Goal: Information Seeking & Learning: Learn about a topic

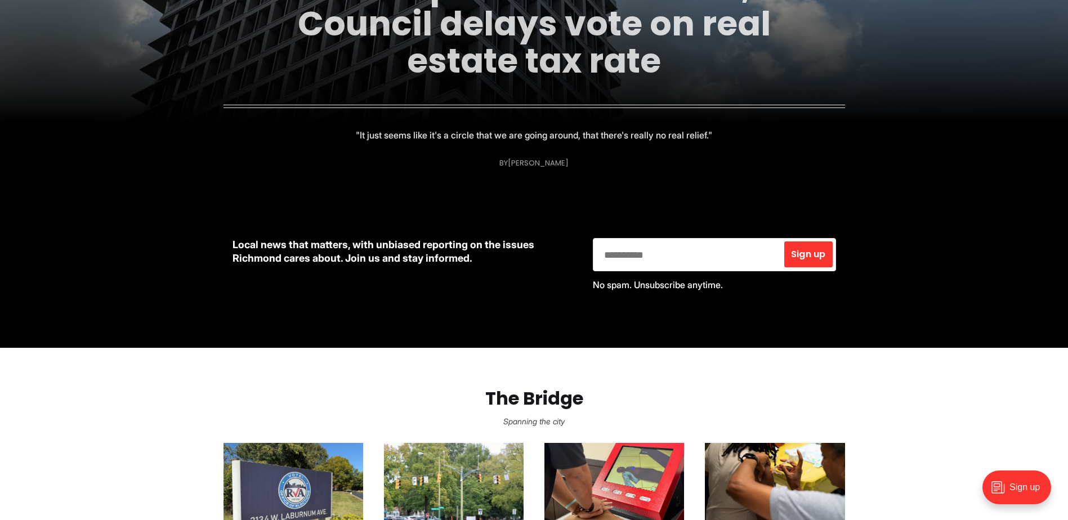
scroll to position [113, 0]
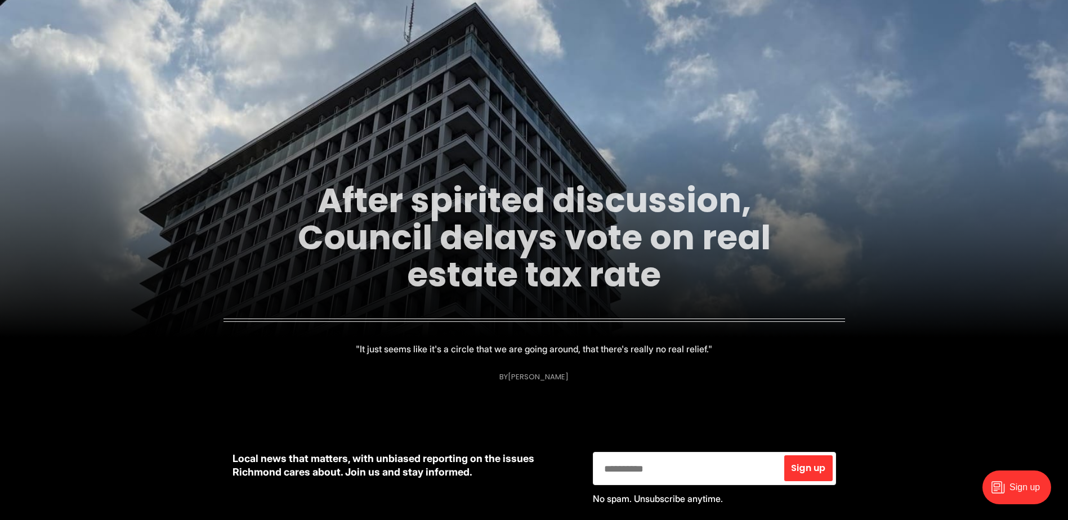
click at [505, 220] on link "After spirited discussion, Council delays vote on real estate tax rate" at bounding box center [534, 238] width 473 height 122
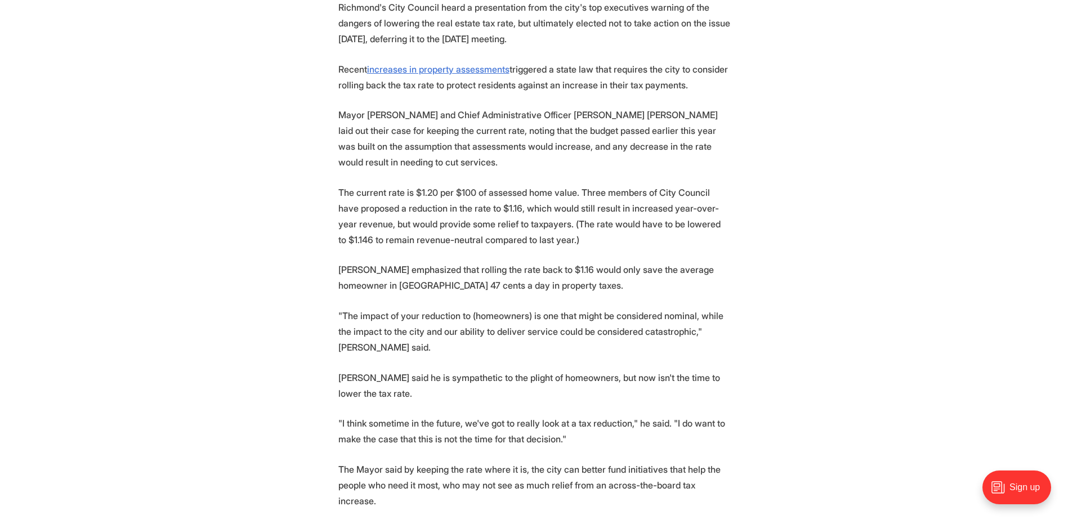
scroll to position [450, 0]
drag, startPoint x: 561, startPoint y: 224, endPoint x: 328, endPoint y: 227, distance: 233.1
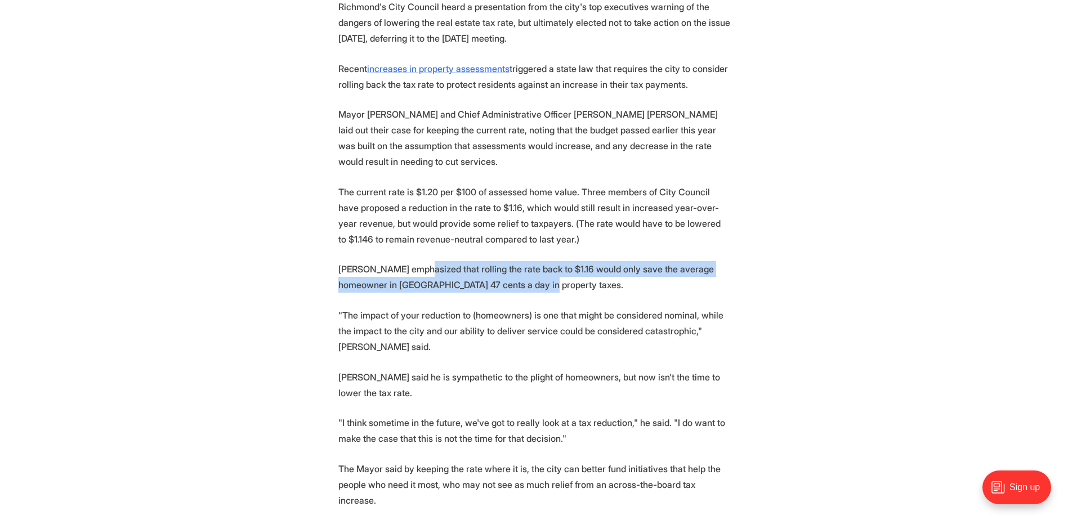
drag, startPoint x: 420, startPoint y: 252, endPoint x: 634, endPoint y: 265, distance: 214.3
click at [634, 265] on p "[PERSON_NAME] emphasized that rolling the rate back to $1.16 would only save th…" at bounding box center [534, 277] width 392 height 32
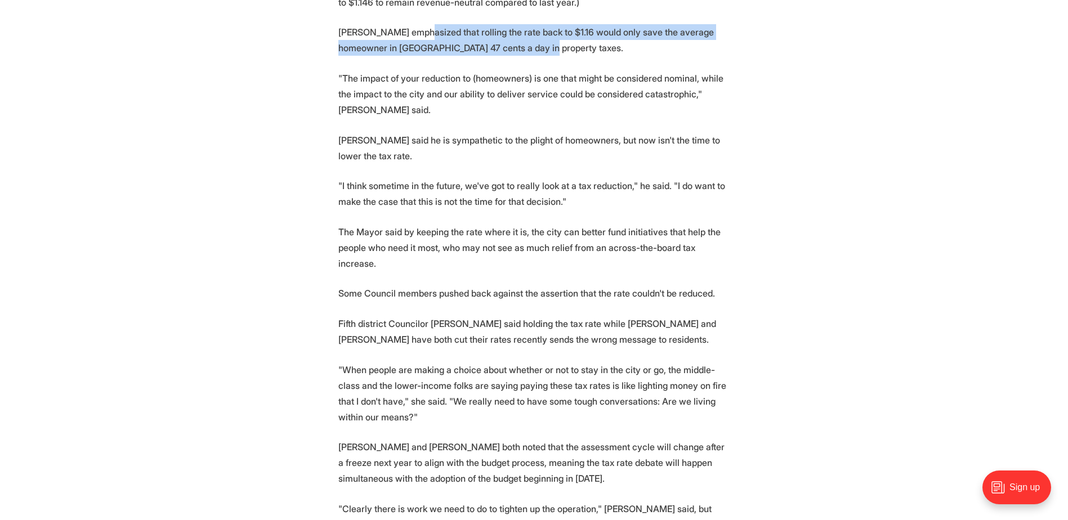
scroll to position [732, 0]
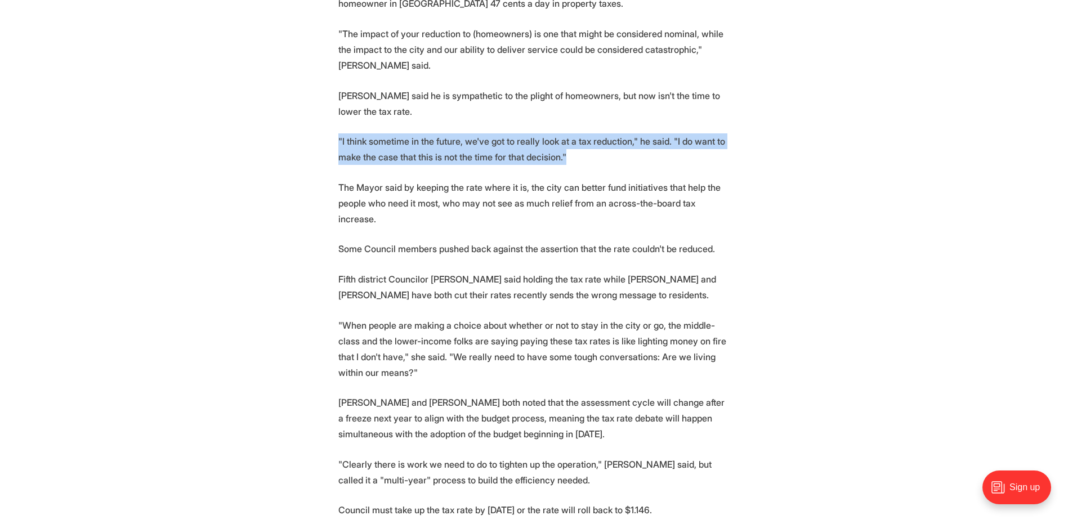
drag, startPoint x: 387, startPoint y: 119, endPoint x: 585, endPoint y: 128, distance: 198.4
click at [585, 128] on section "Richmond's City Council heard a presentation from the city's top executives war…" at bounding box center [534, 403] width 1068 height 1373
click at [586, 133] on p ""I think sometime in the future, we've got to really look at a tax reduction," …" at bounding box center [534, 149] width 392 height 32
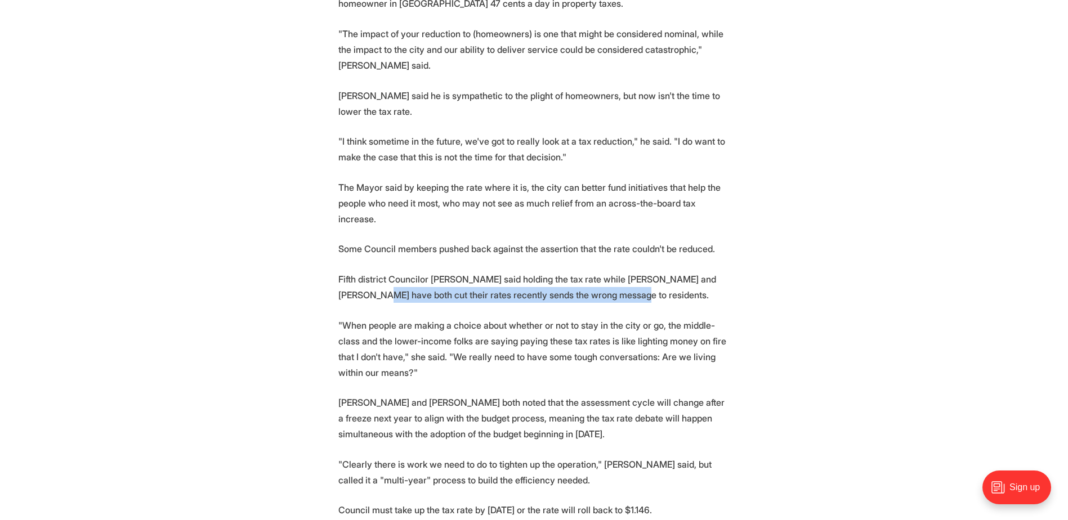
drag, startPoint x: 341, startPoint y: 245, endPoint x: 590, endPoint y: 254, distance: 249.0
click at [590, 271] on p "Fifth district Councilor [PERSON_NAME] said holding the tax rate while [PERSON_…" at bounding box center [534, 287] width 392 height 32
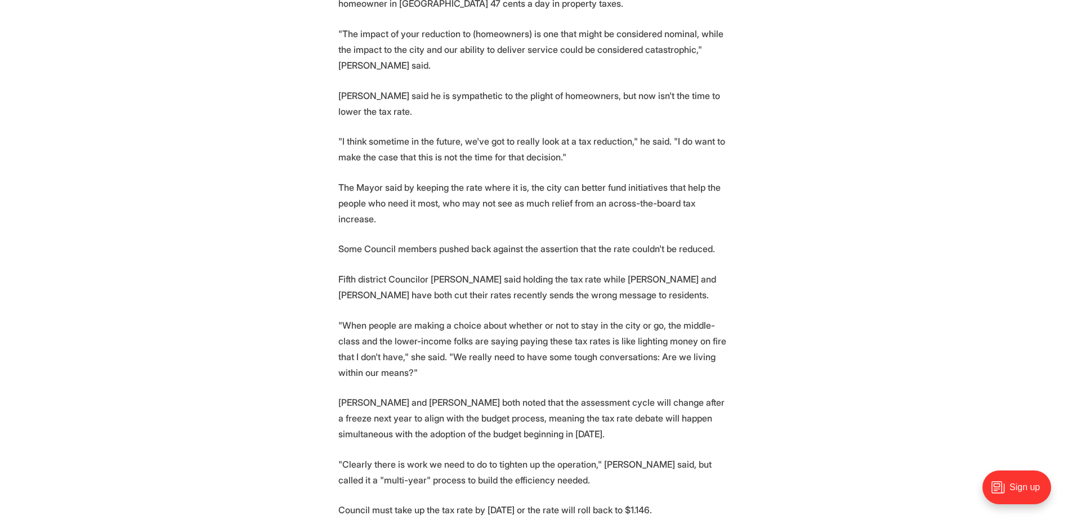
click at [362, 318] on p ""When people are making a choice about whether or not to stay in the city or go…" at bounding box center [534, 349] width 392 height 63
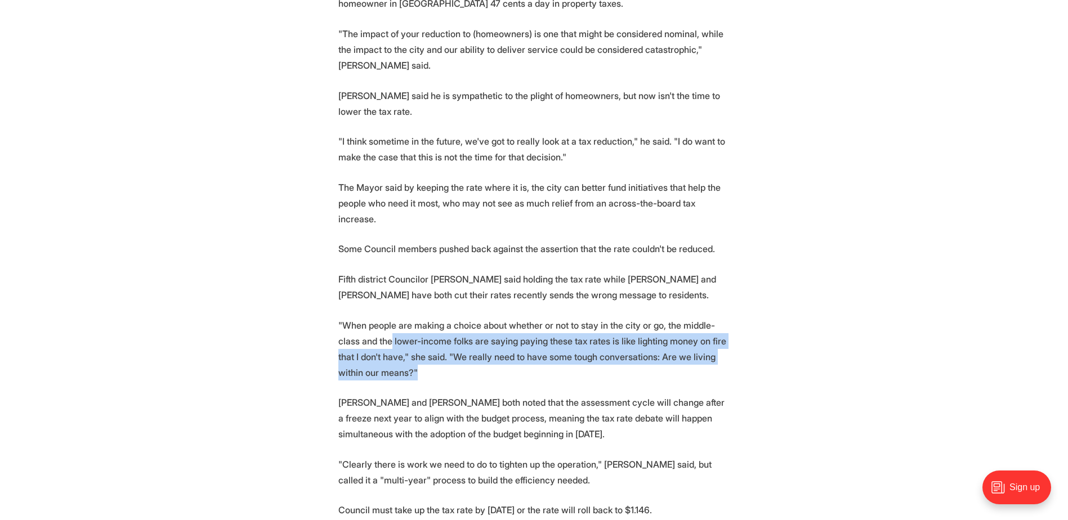
drag, startPoint x: 381, startPoint y: 295, endPoint x: 384, endPoint y: 328, distance: 32.8
click at [384, 328] on p ""When people are making a choice about whether or not to stay in the city or go…" at bounding box center [534, 349] width 392 height 63
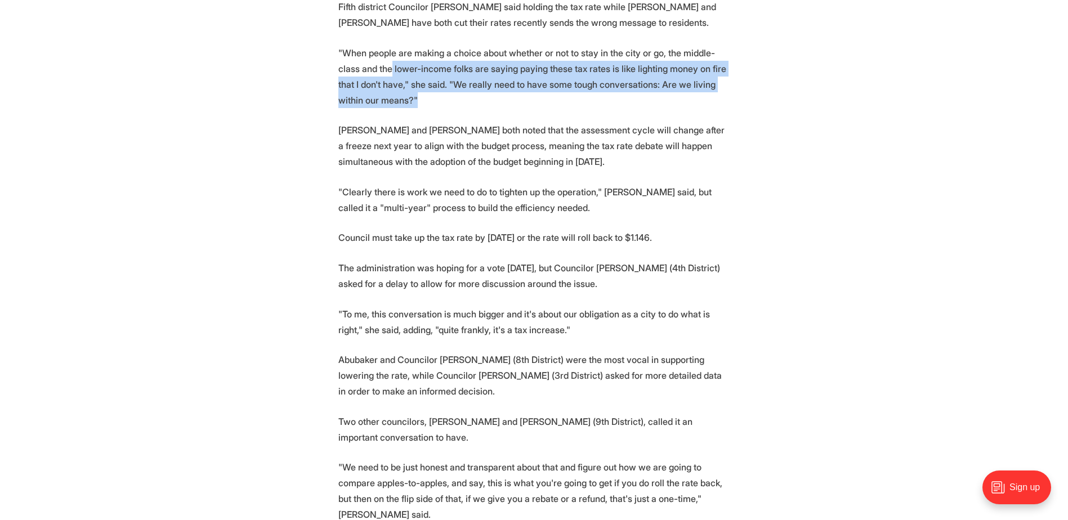
scroll to position [1013, 0]
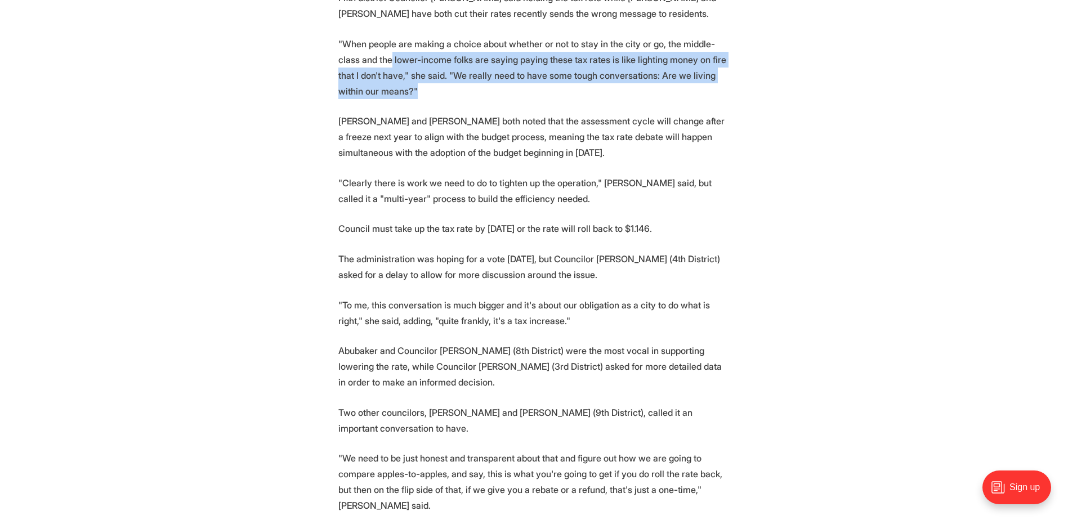
drag, startPoint x: 422, startPoint y: 102, endPoint x: 598, endPoint y: 221, distance: 213.3
click at [598, 221] on section "Richmond's City Council heard a presentation from the city's top executives war…" at bounding box center [534, 122] width 1068 height 1373
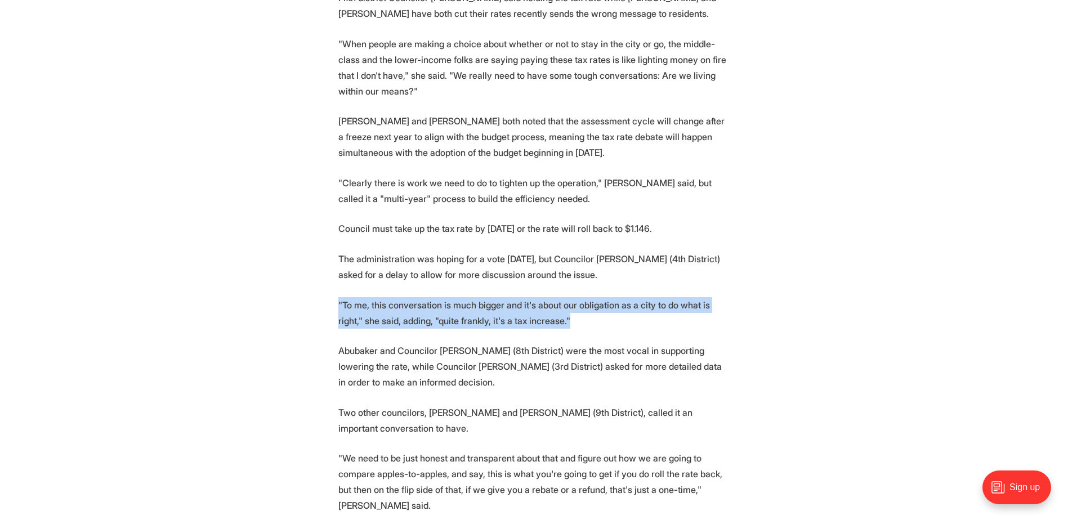
drag, startPoint x: 552, startPoint y: 274, endPoint x: 328, endPoint y: 257, distance: 225.3
click at [328, 257] on section "Richmond's City Council heard a presentation from the city's top executives war…" at bounding box center [534, 122] width 1068 height 1373
drag, startPoint x: 328, startPoint y: 257, endPoint x: 359, endPoint y: 272, distance: 35.0
click at [359, 297] on p ""To me, this conversation is much bigger and it's about our obligation as a cit…" at bounding box center [534, 313] width 392 height 32
drag, startPoint x: 544, startPoint y: 271, endPoint x: 336, endPoint y: 259, distance: 208.1
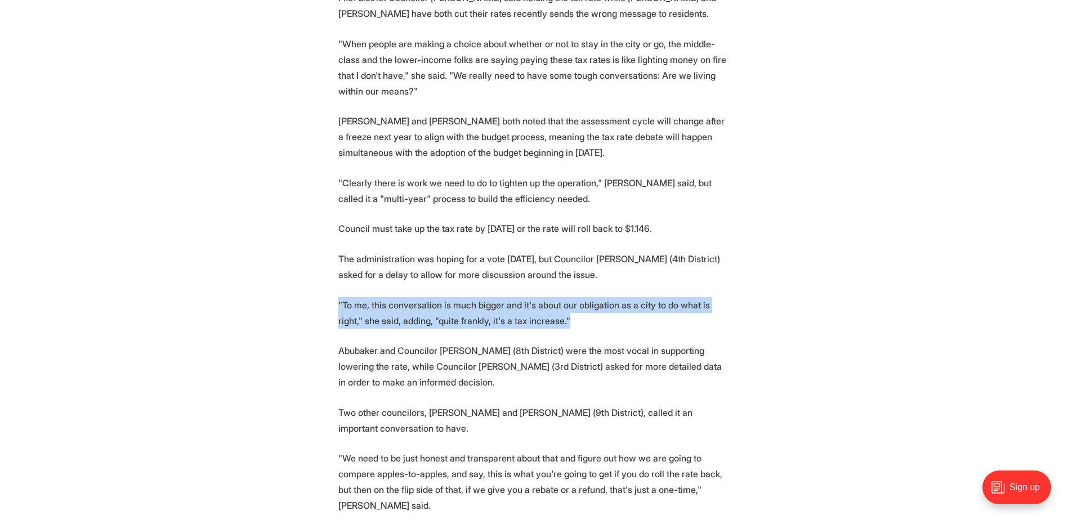
click at [336, 259] on section "Richmond's City Council heard a presentation from the city's top executives war…" at bounding box center [534, 122] width 1068 height 1373
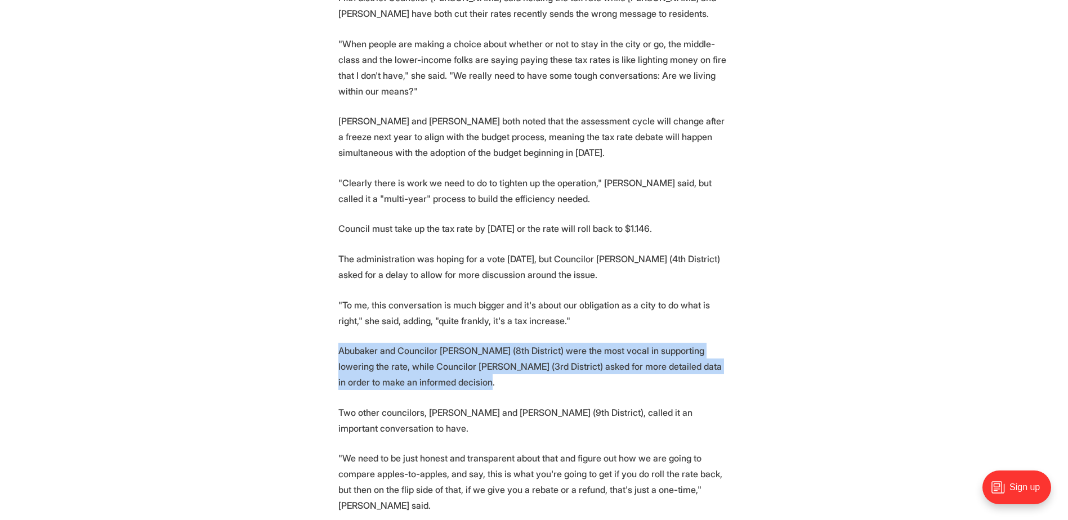
drag, startPoint x: 335, startPoint y: 300, endPoint x: 431, endPoint y: 330, distance: 100.2
click at [431, 330] on section "Richmond's City Council heard a presentation from the city's top executives war…" at bounding box center [534, 122] width 1068 height 1373
click at [431, 343] on p "Abubaker and Councilor [PERSON_NAME] (8th District) were the most vocal in supp…" at bounding box center [534, 366] width 392 height 47
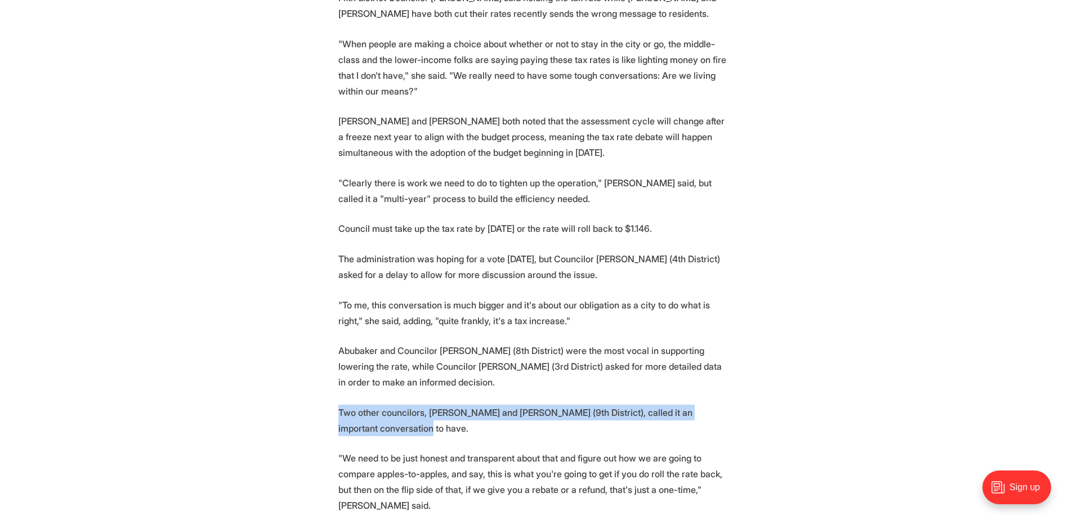
drag, startPoint x: 336, startPoint y: 366, endPoint x: 377, endPoint y: 375, distance: 41.5
click at [377, 375] on section "Richmond's City Council heard a presentation from the city's top executives war…" at bounding box center [534, 122] width 1068 height 1373
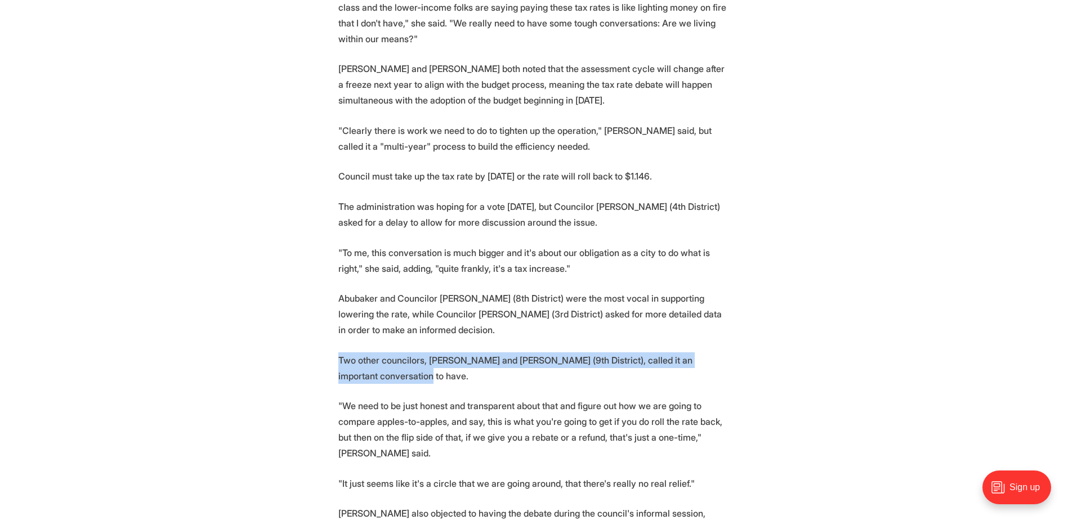
scroll to position [1238, 0]
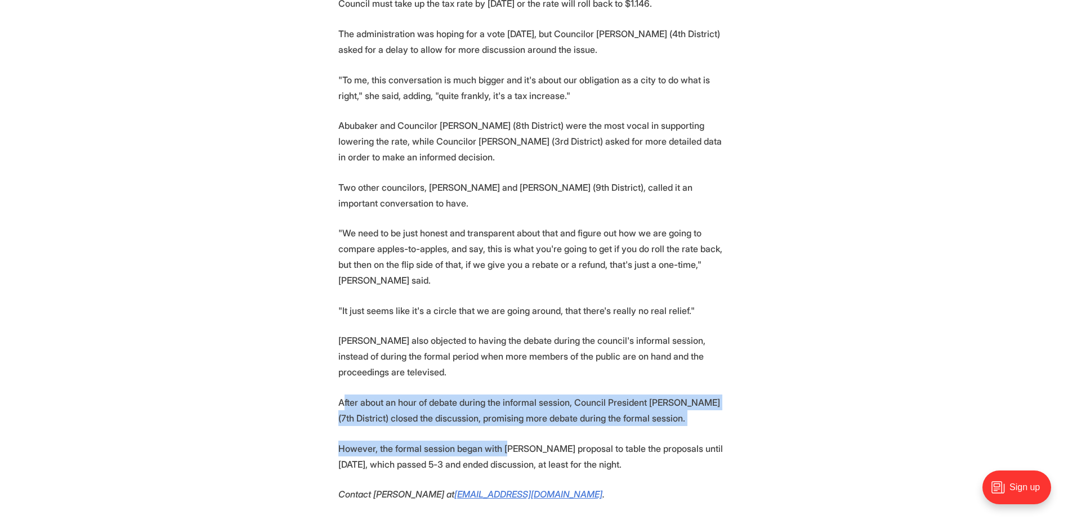
drag, startPoint x: 344, startPoint y: 341, endPoint x: 503, endPoint y: 391, distance: 166.6
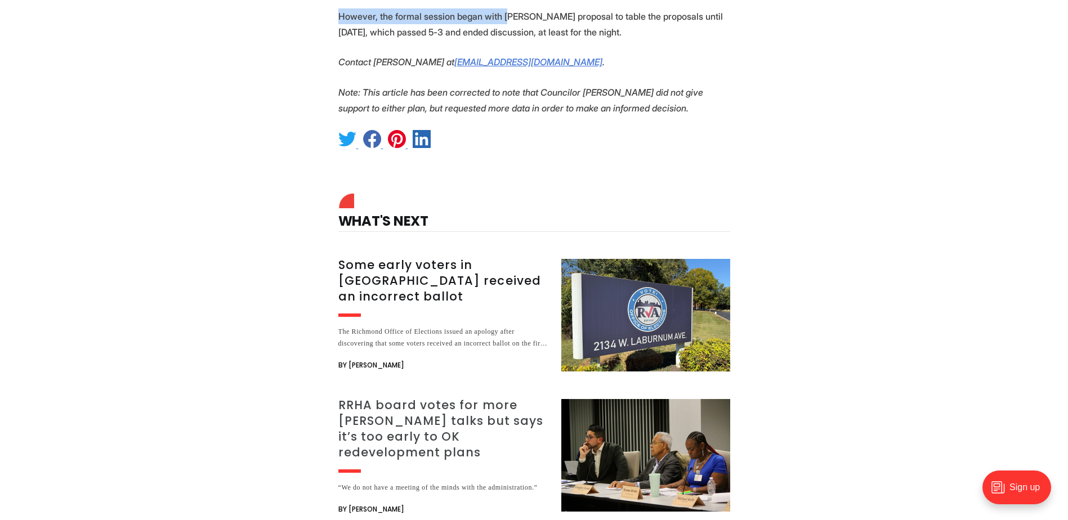
scroll to position [1689, 0]
